Goal: Check status

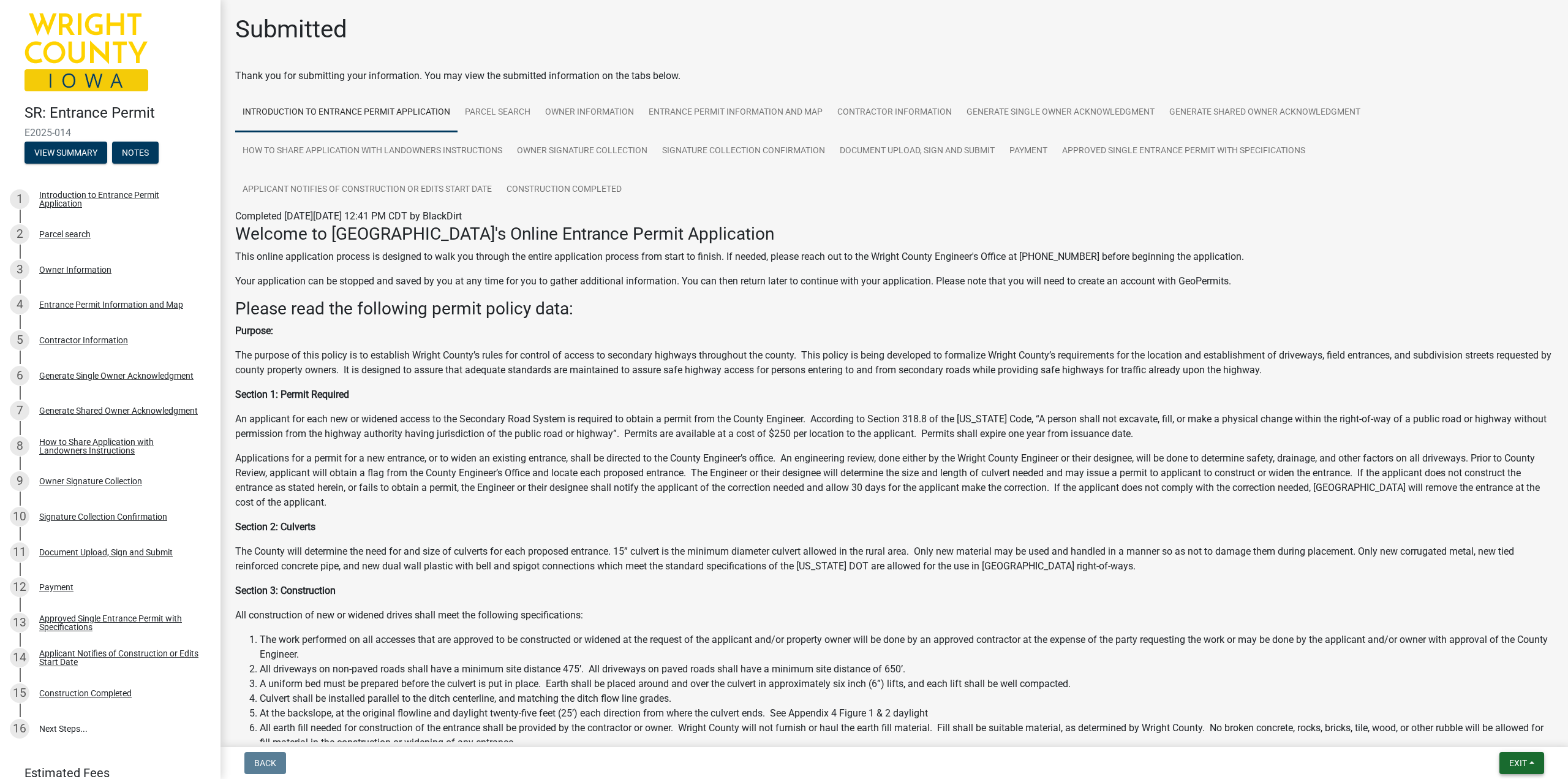
click at [1520, 759] on span "Exit" at bounding box center [1518, 763] width 18 height 10
click at [1471, 728] on button "Save & Exit" at bounding box center [1495, 731] width 98 height 30
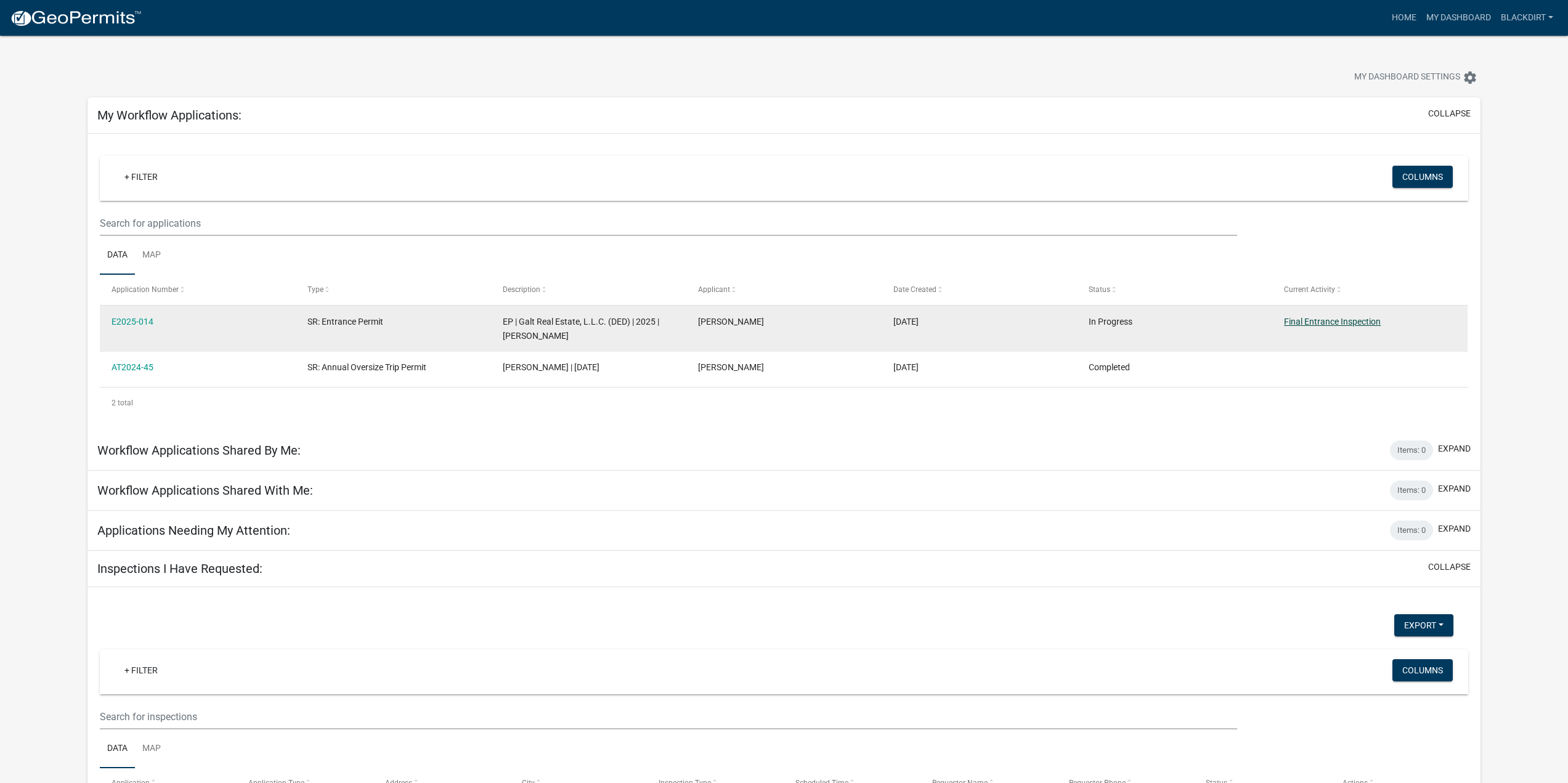
click at [1297, 324] on link "Final Entrance Inspection" at bounding box center [1333, 322] width 97 height 10
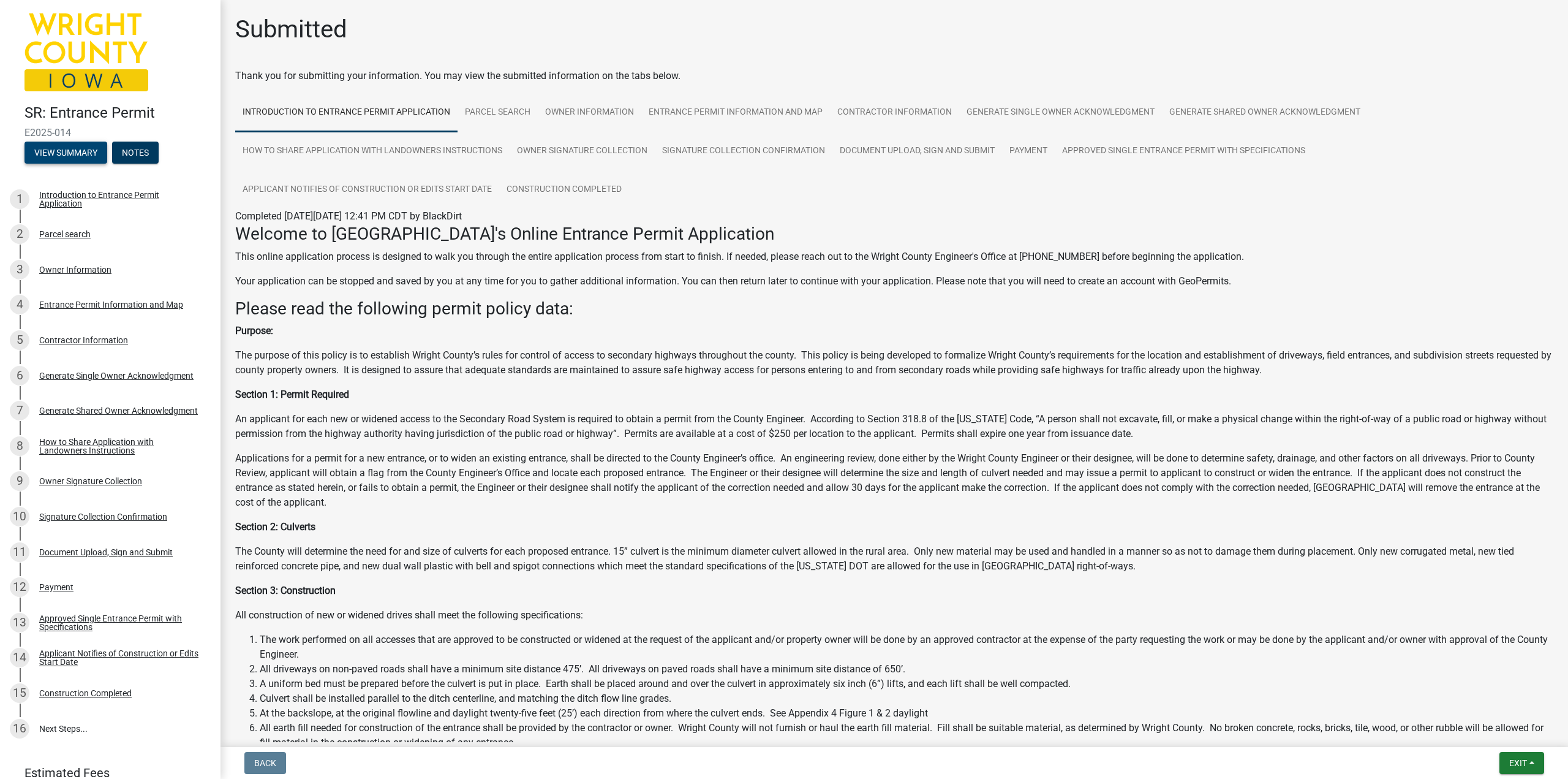
click at [92, 156] on button "View Summary" at bounding box center [65, 152] width 82 height 22
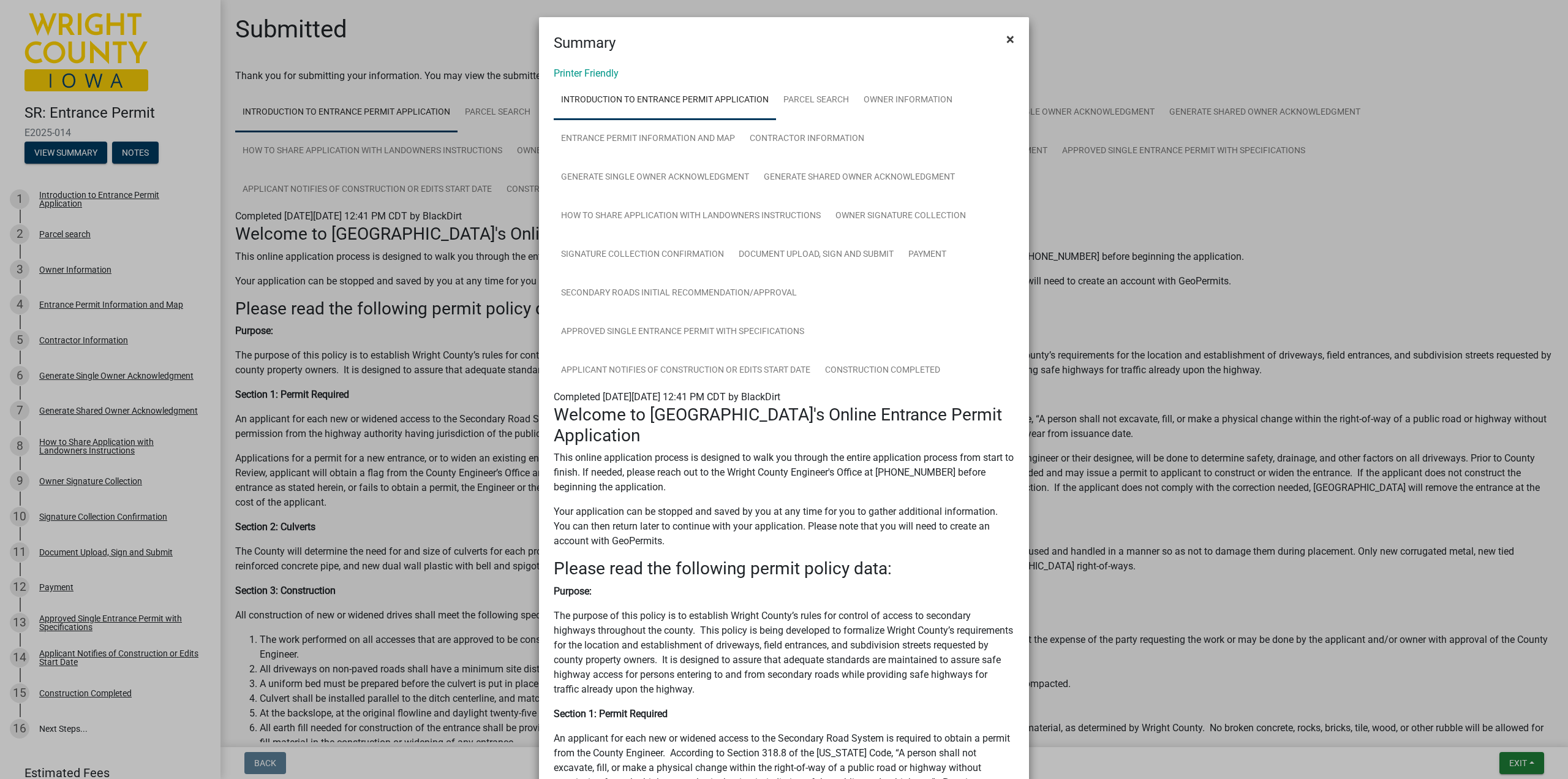
click at [1008, 38] on span "×" at bounding box center [1010, 39] width 8 height 17
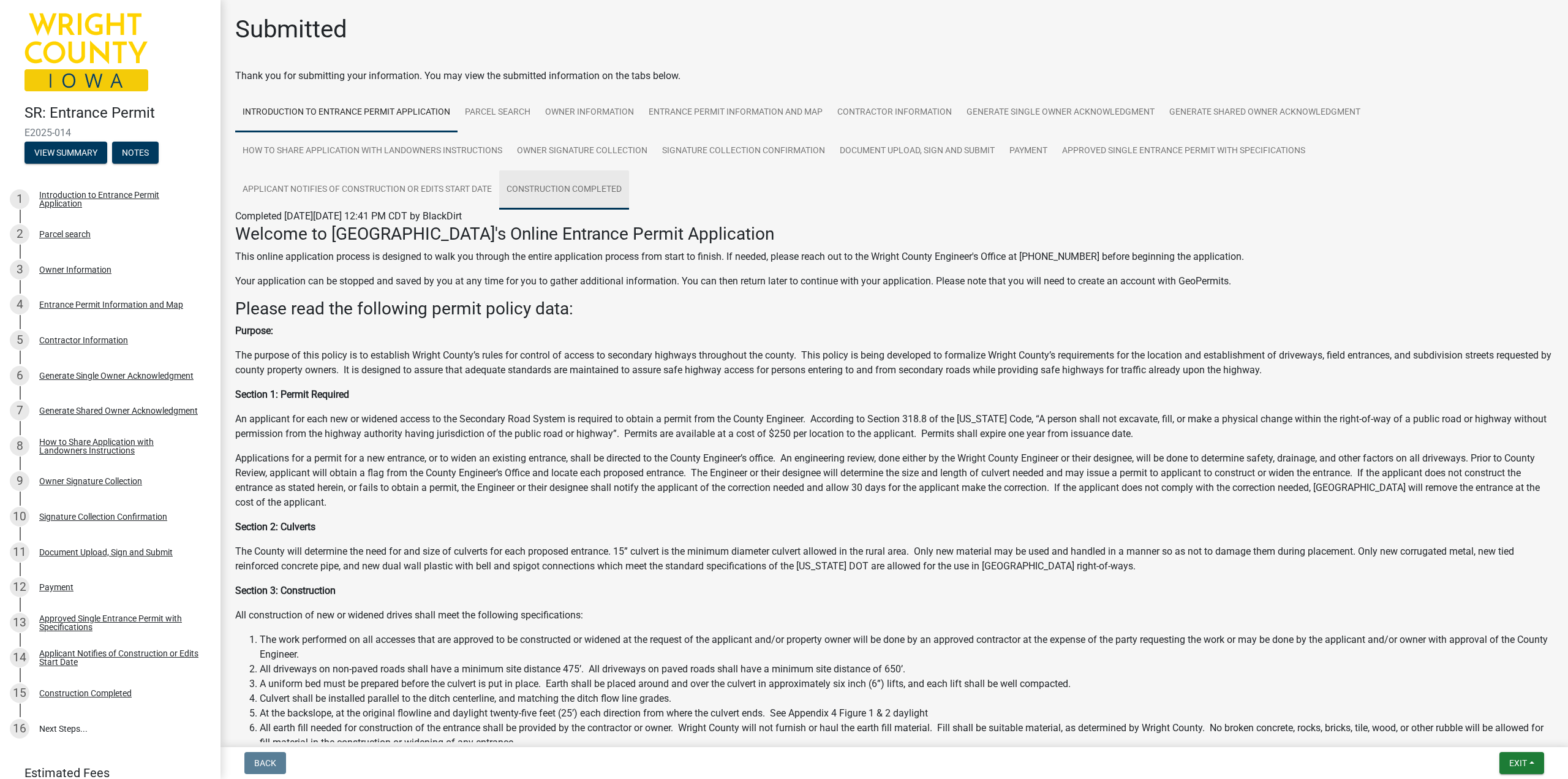
click at [540, 191] on link "Construction Completed" at bounding box center [564, 189] width 130 height 39
